Goal: Task Accomplishment & Management: Manage account settings

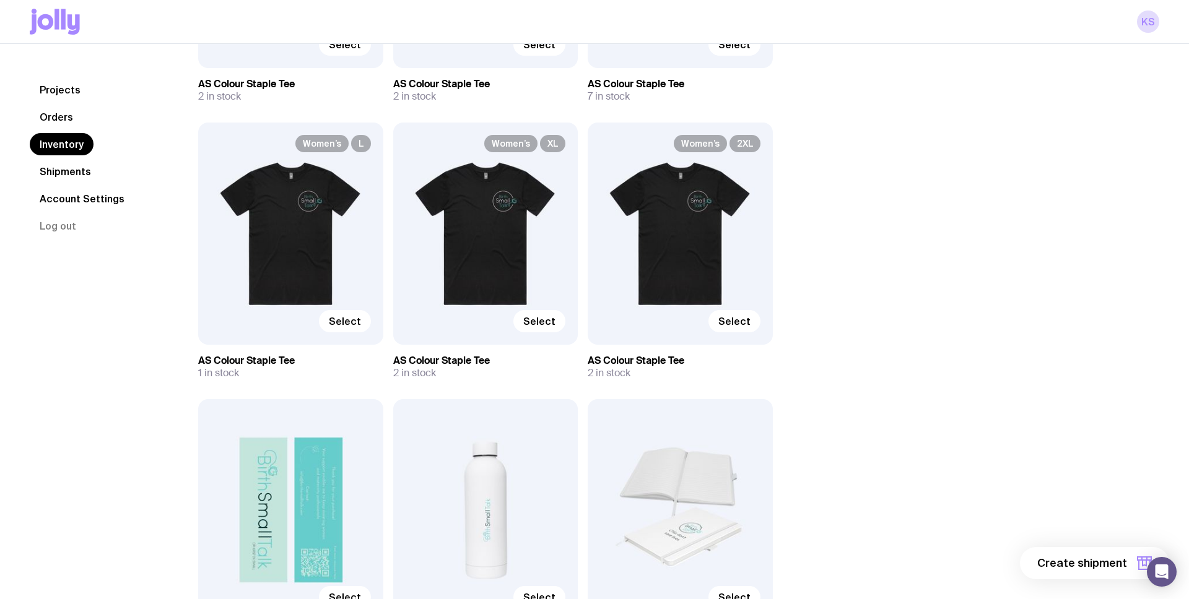
scroll to position [347, 0]
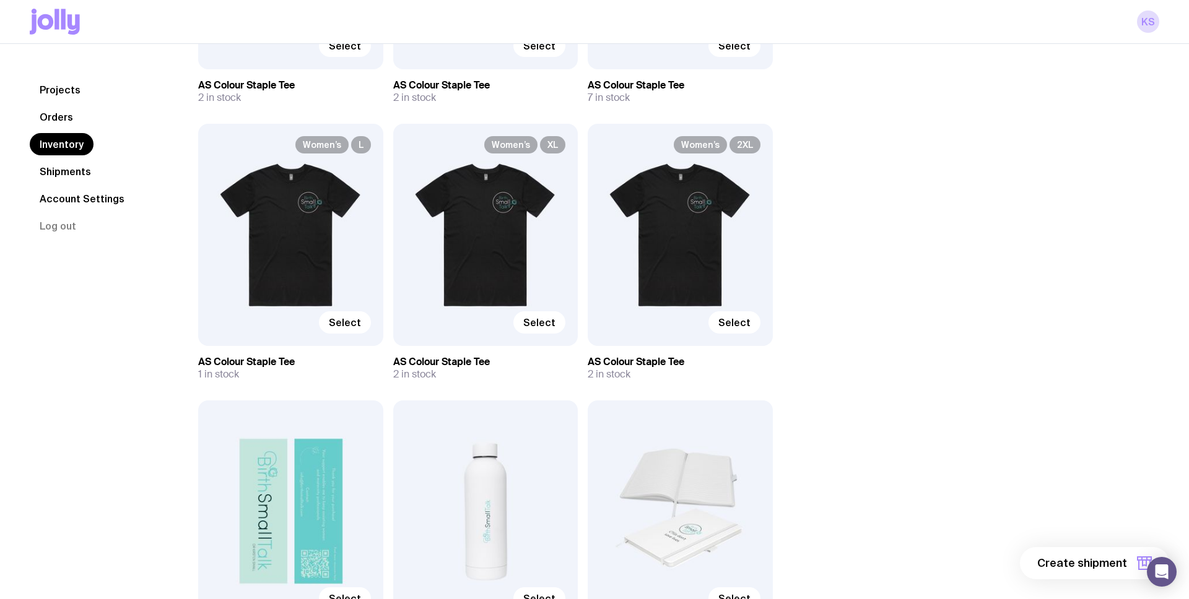
click at [66, 111] on link "Orders" at bounding box center [56, 117] width 53 height 22
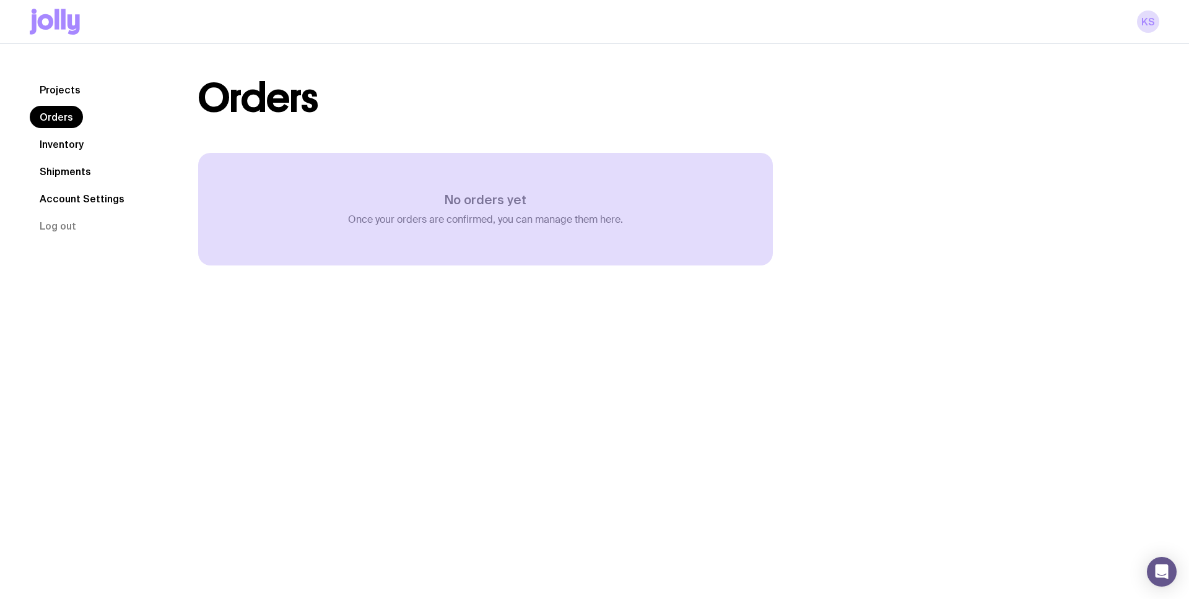
click at [68, 91] on link "Projects" at bounding box center [60, 90] width 61 height 22
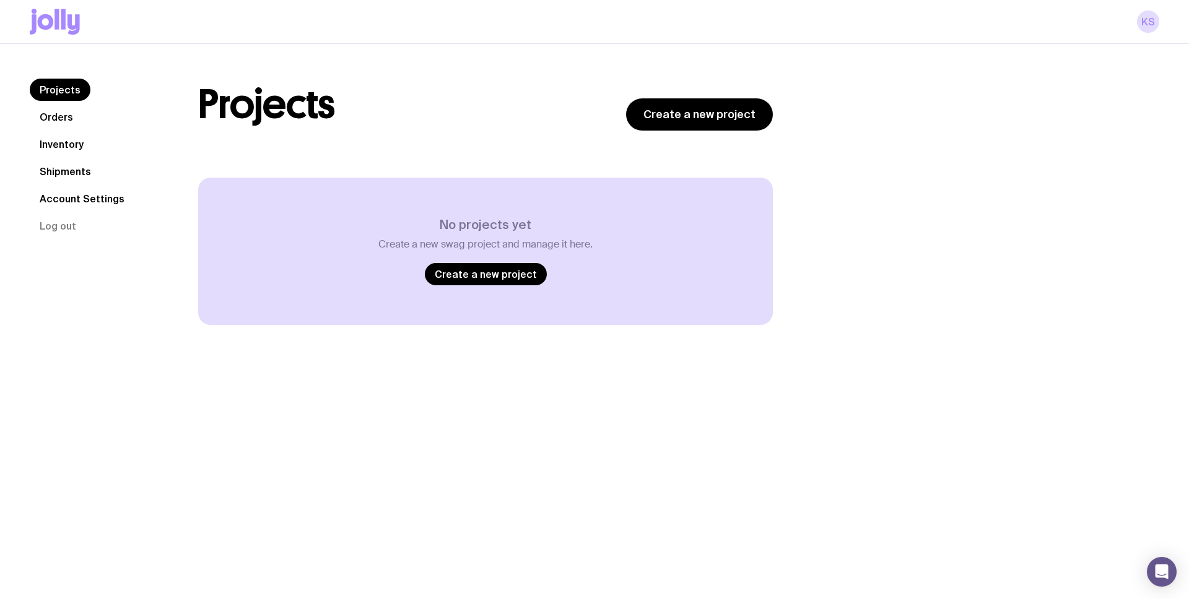
click at [72, 150] on link "Inventory" at bounding box center [62, 144] width 64 height 22
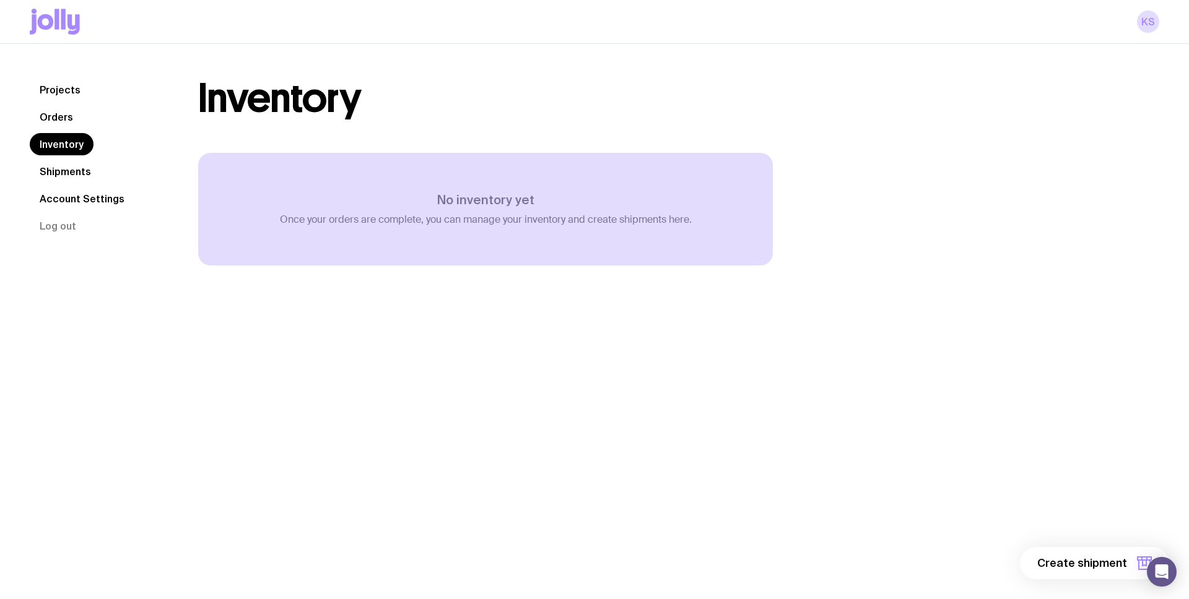
click at [854, 50] on div "Projects Orders Inventory Shipments Account Settings Log out Projects Orders In…" at bounding box center [594, 197] width 1189 height 306
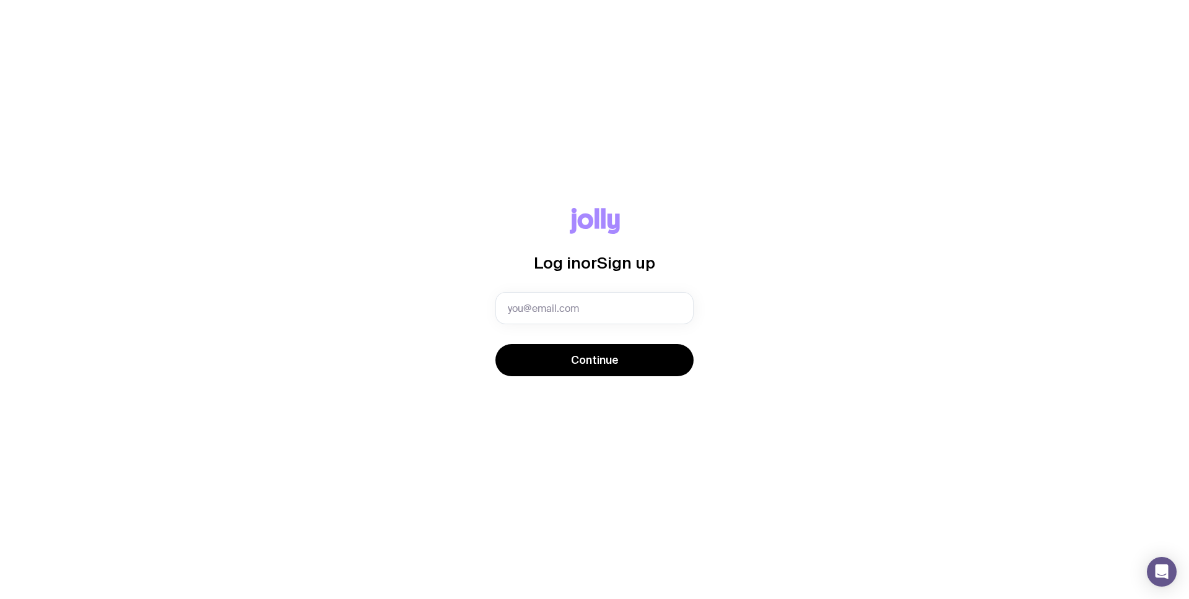
type input "[EMAIL_ADDRESS][DOMAIN_NAME]"
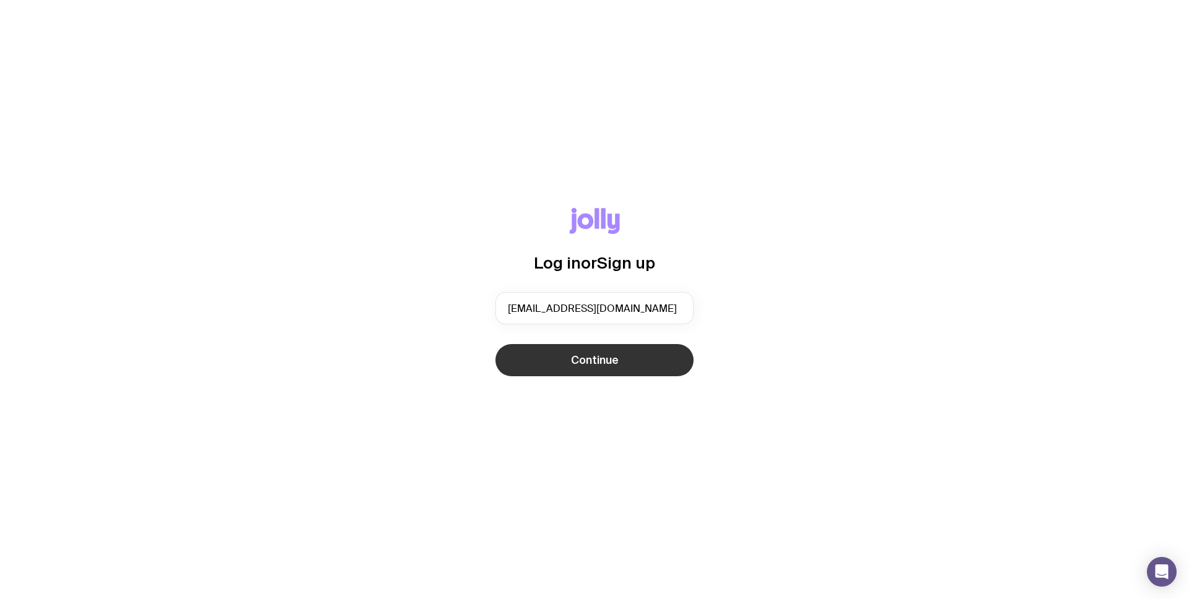
click at [634, 357] on button "Continue" at bounding box center [594, 360] width 198 height 32
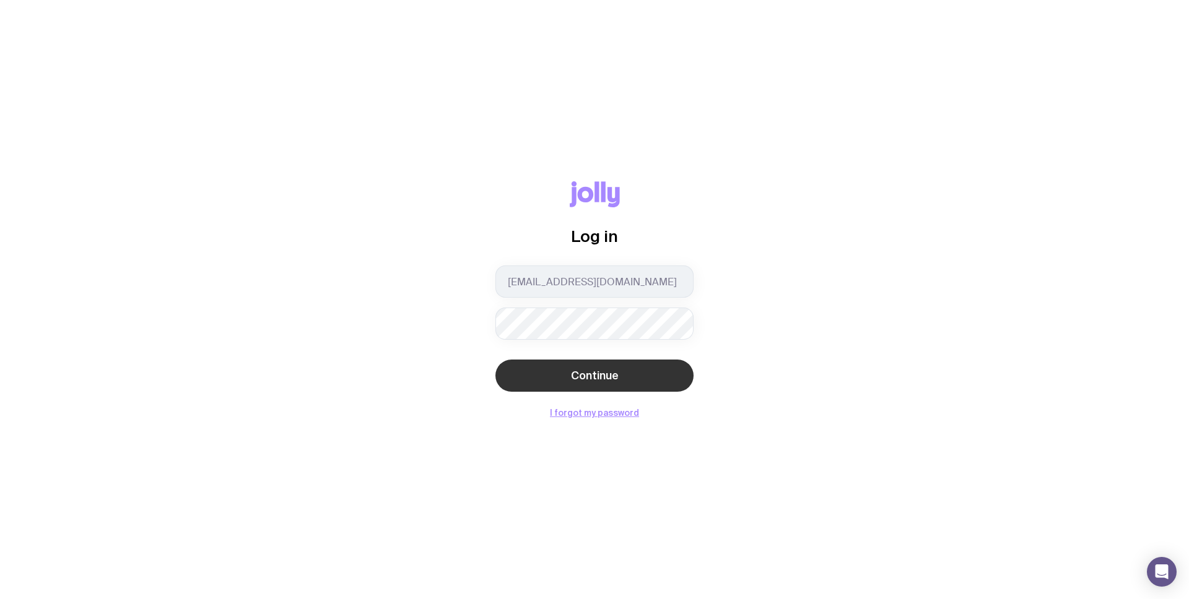
click at [619, 376] on button "Continue" at bounding box center [594, 376] width 198 height 32
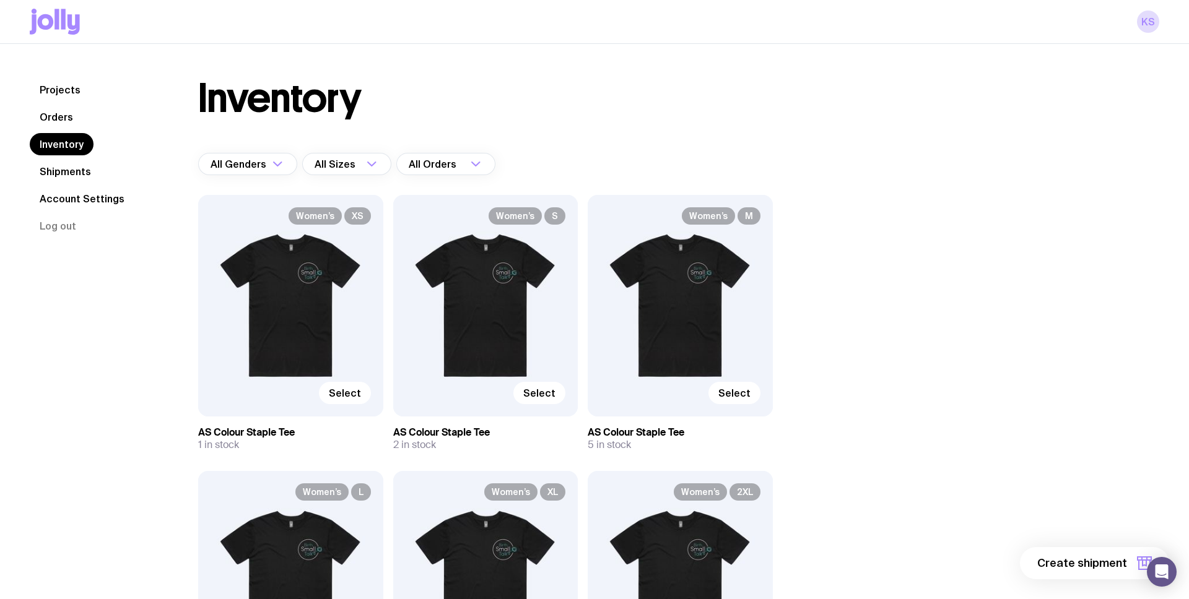
click at [57, 118] on link "Orders" at bounding box center [56, 117] width 53 height 22
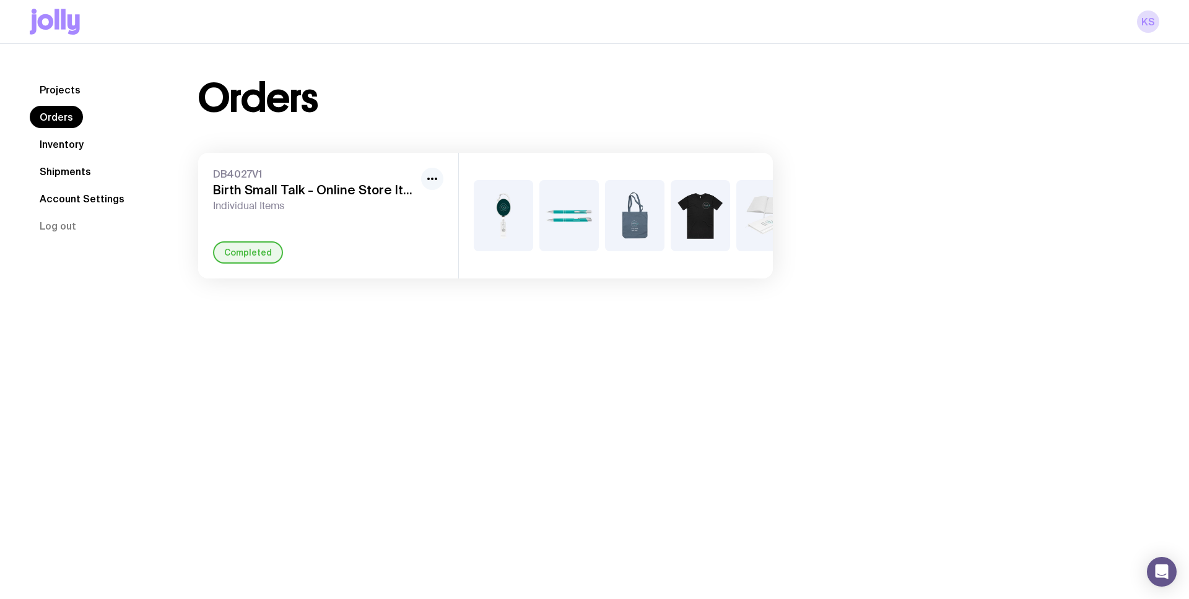
click at [429, 183] on icon "button" at bounding box center [432, 179] width 15 height 15
click at [398, 249] on div "Completed" at bounding box center [328, 253] width 230 height 22
click at [274, 193] on h3 "Birth Small Talk - Online Store Items" at bounding box center [314, 190] width 203 height 15
click at [258, 252] on div "Completed" at bounding box center [248, 253] width 70 height 22
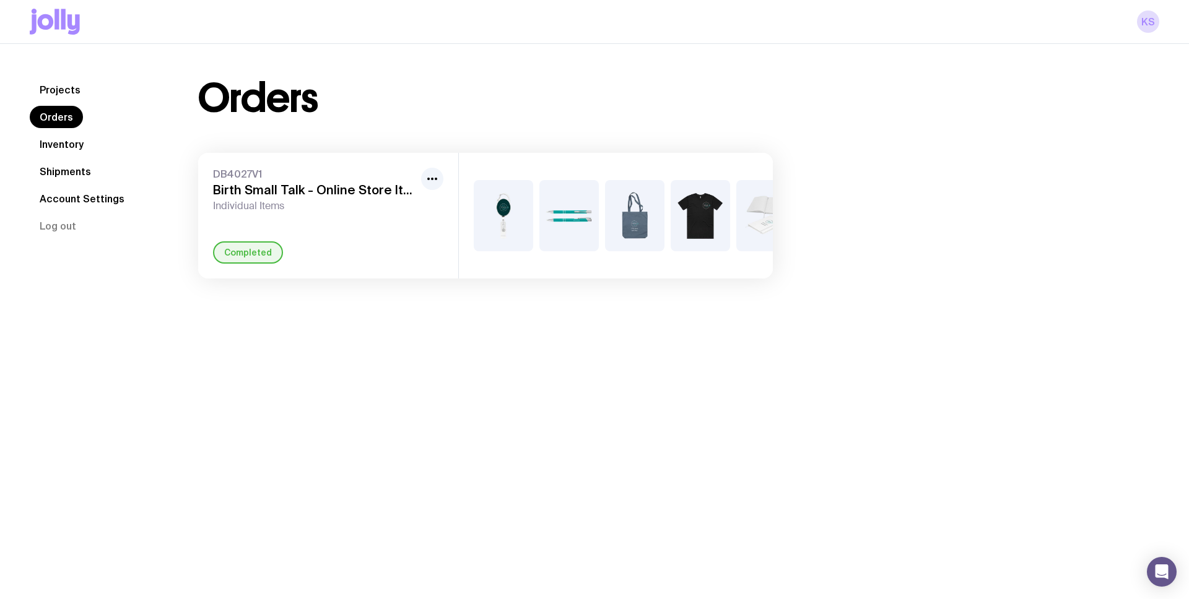
click at [66, 170] on link "Shipments" at bounding box center [65, 171] width 71 height 22
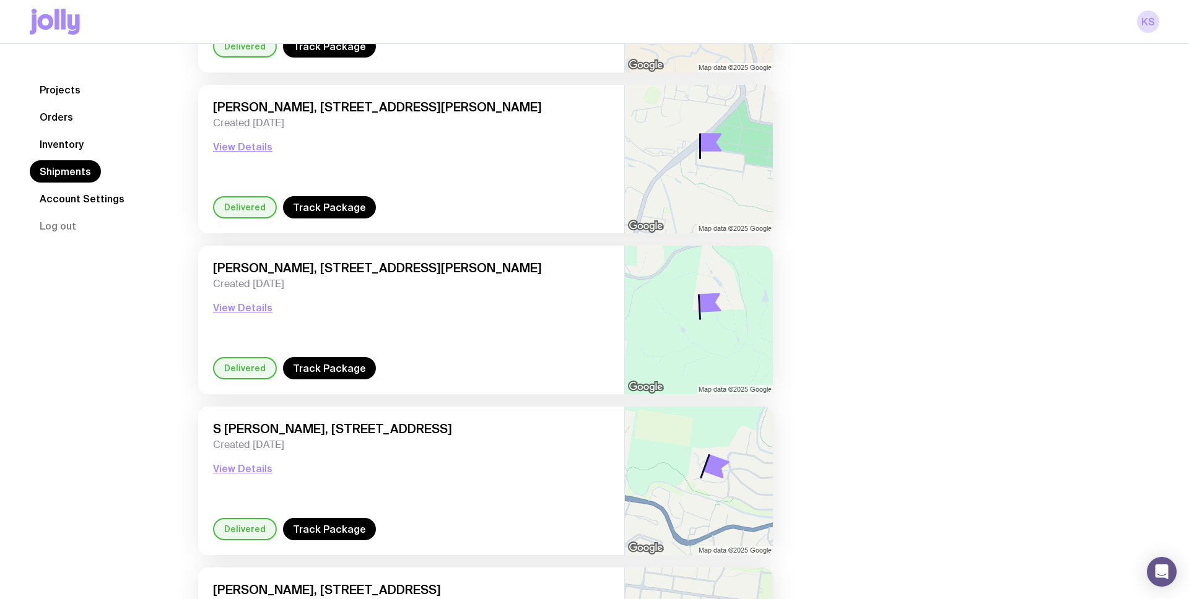
scroll to position [392, 0]
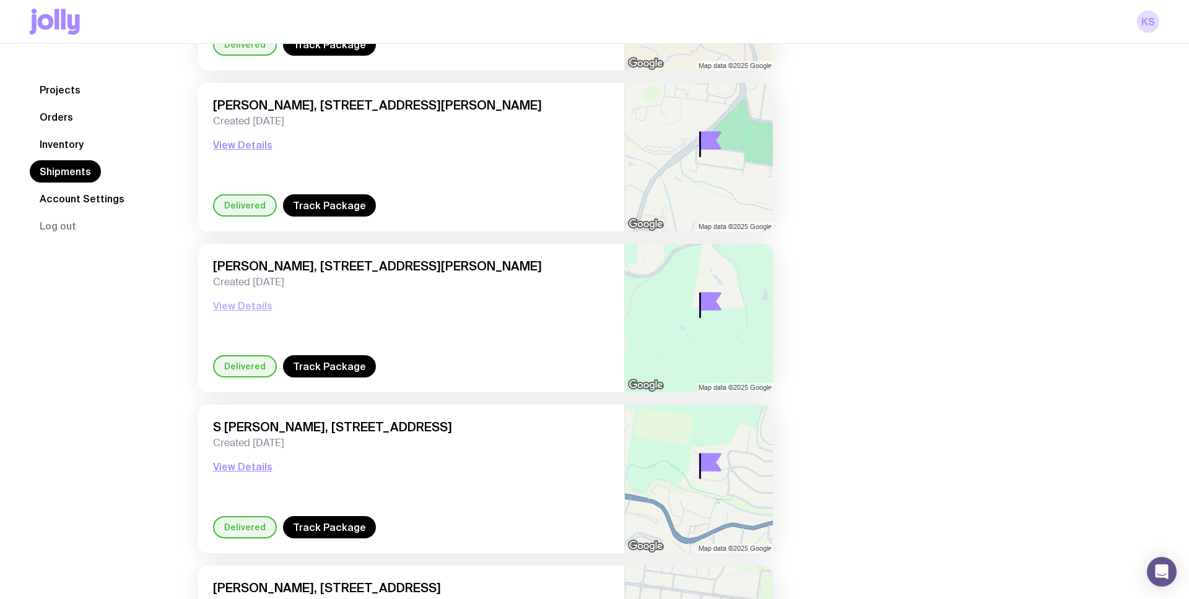
click at [232, 305] on button "View Details" at bounding box center [242, 305] width 59 height 15
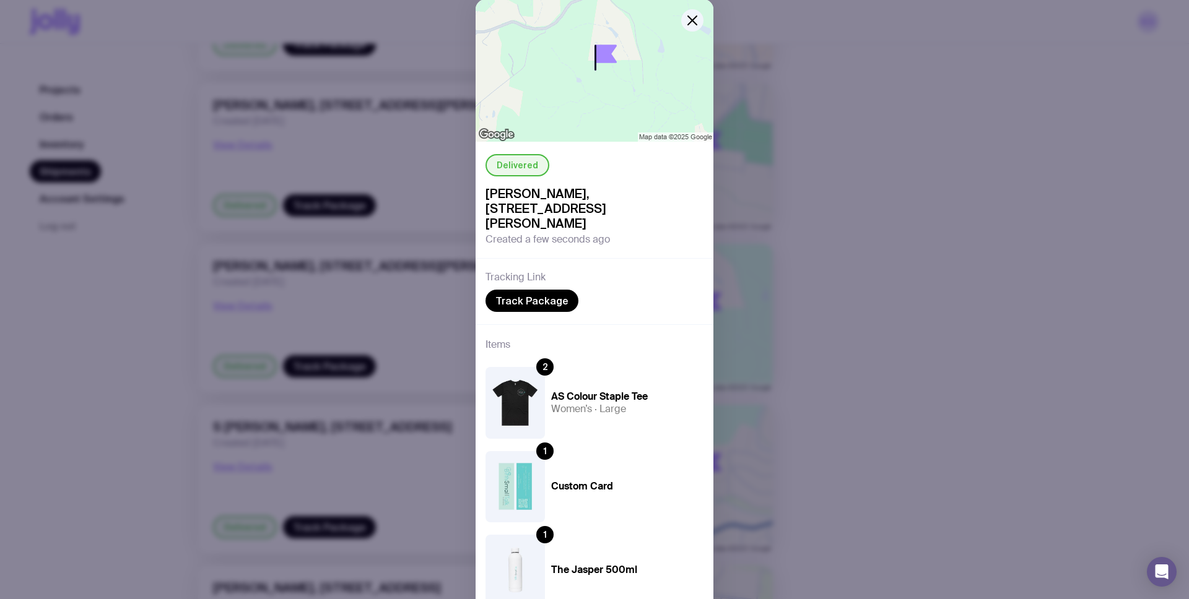
scroll to position [0, 0]
